Goal: Navigation & Orientation: Find specific page/section

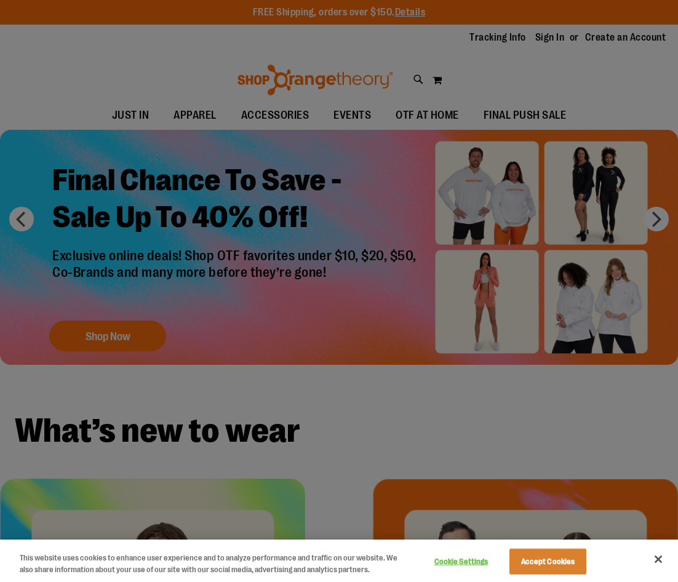
click at [561, 568] on button "Accept Cookies" at bounding box center [547, 562] width 77 height 26
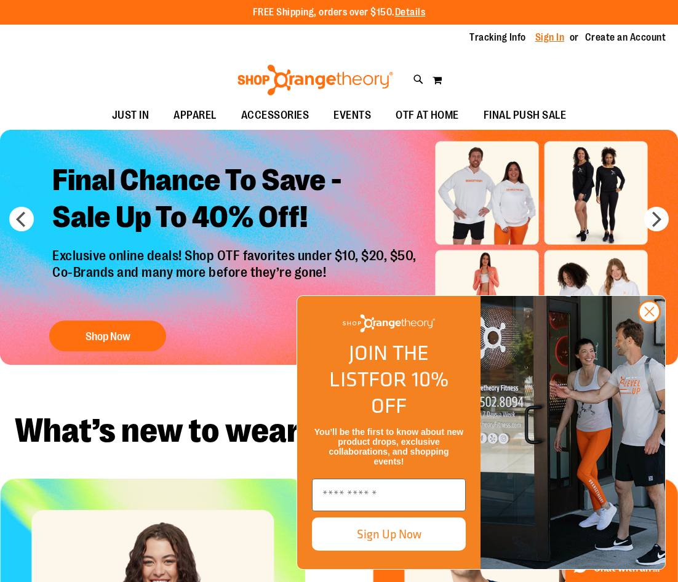
click at [549, 36] on link "Sign In" at bounding box center [550, 38] width 30 height 14
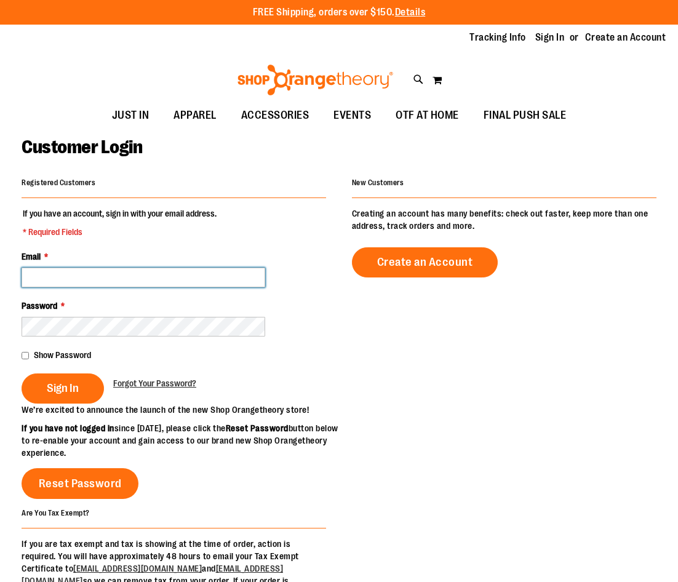
type input "**********"
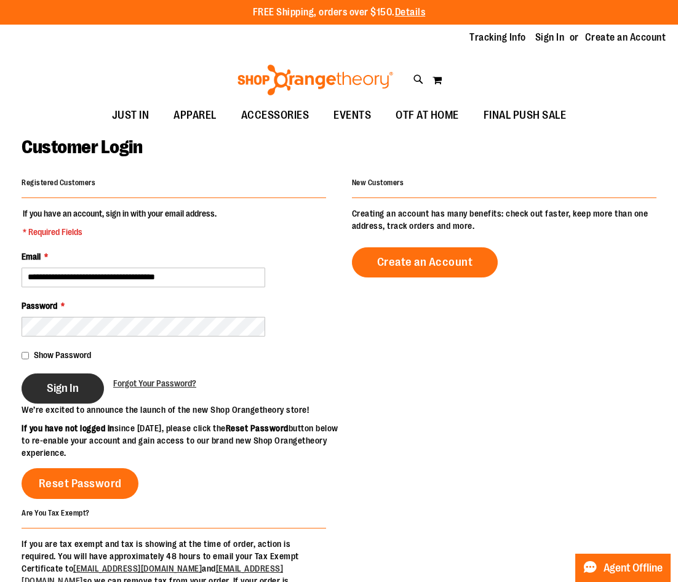
click at [57, 383] on span "Sign In" at bounding box center [63, 388] width 32 height 14
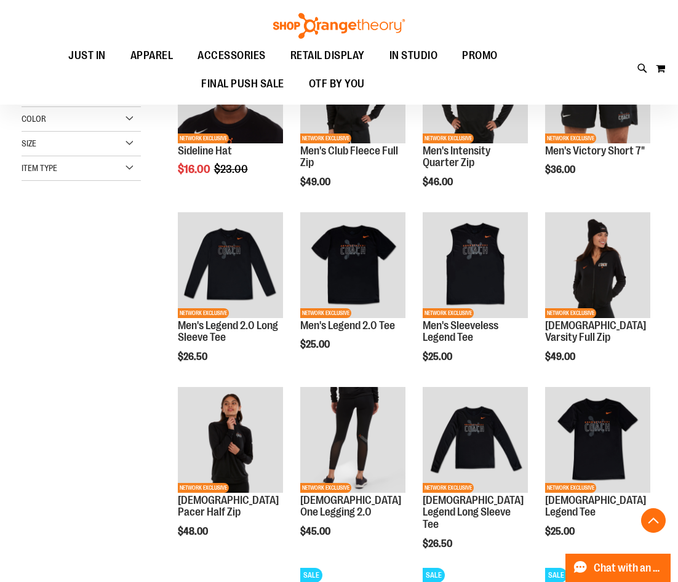
scroll to position [185, 0]
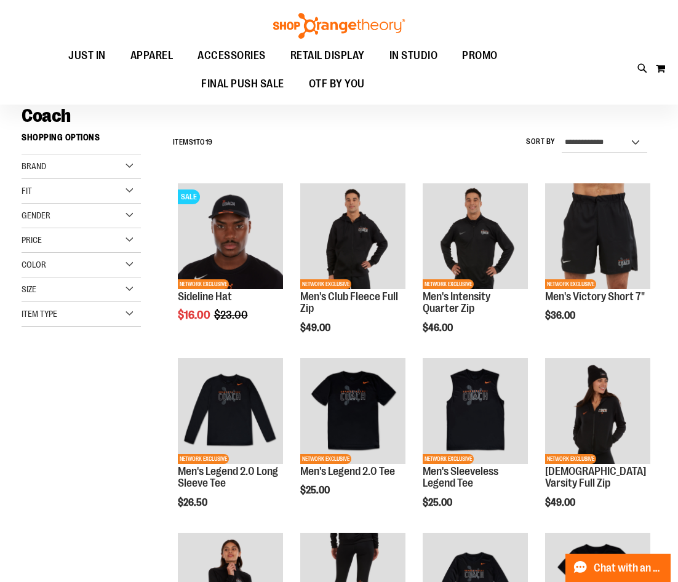
scroll to position [43, 0]
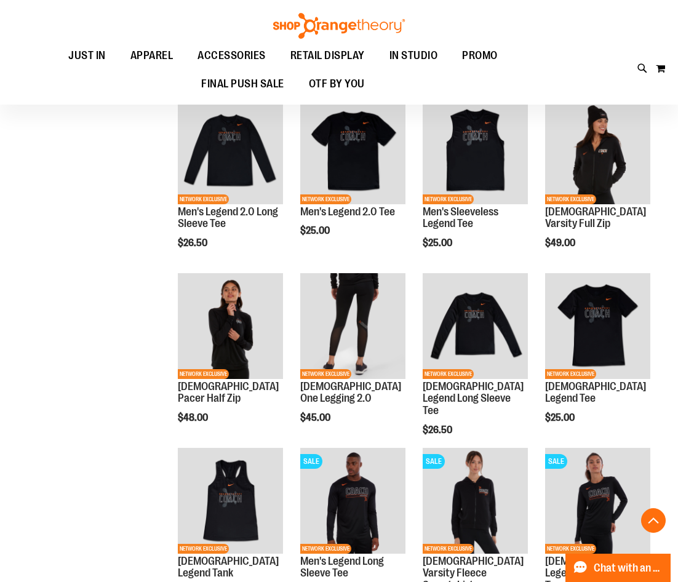
scroll to position [479, 0]
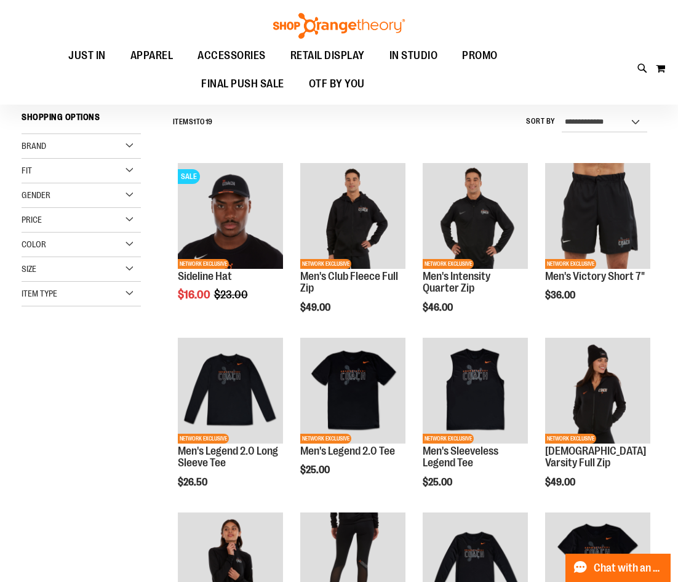
scroll to position [79, 0]
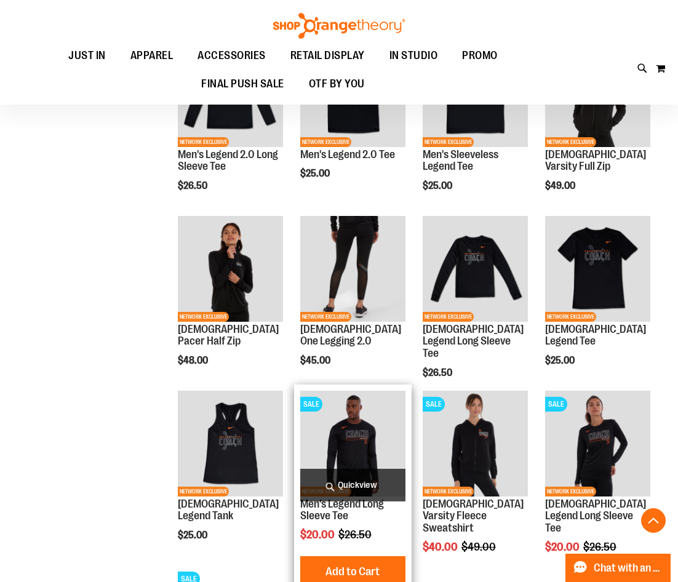
scroll to position [515, 0]
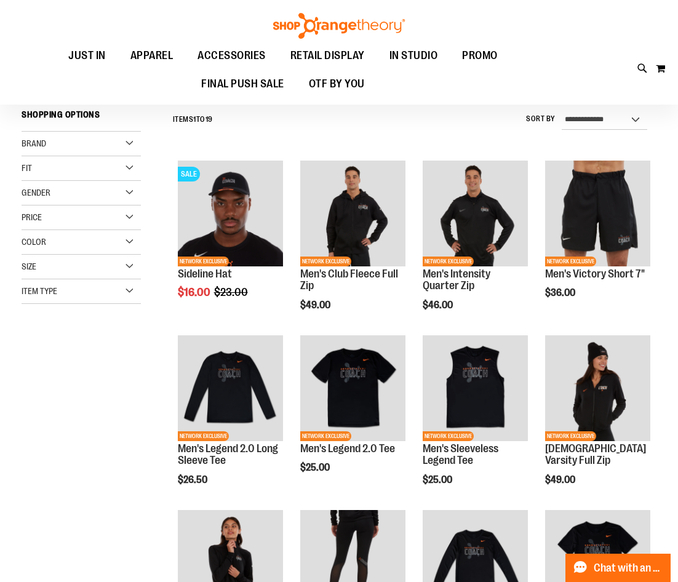
scroll to position [83, 0]
